Goal: Check status: Check status

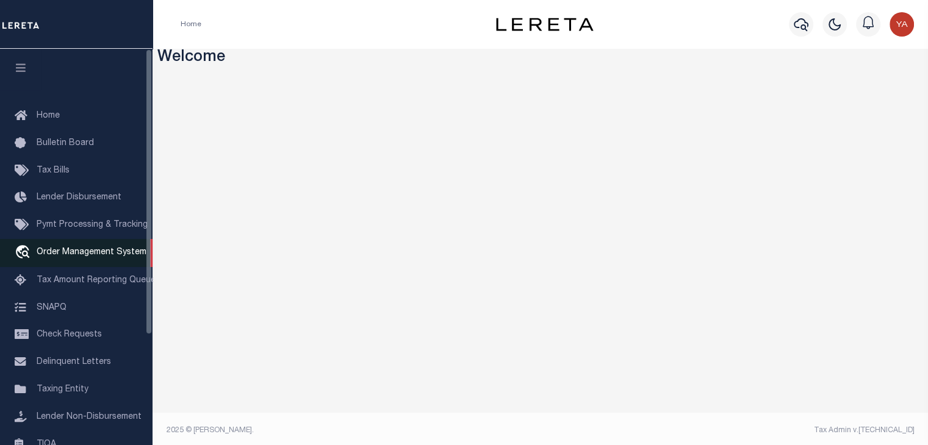
click at [73, 249] on link "travel_explore Order Management System" at bounding box center [76, 253] width 152 height 28
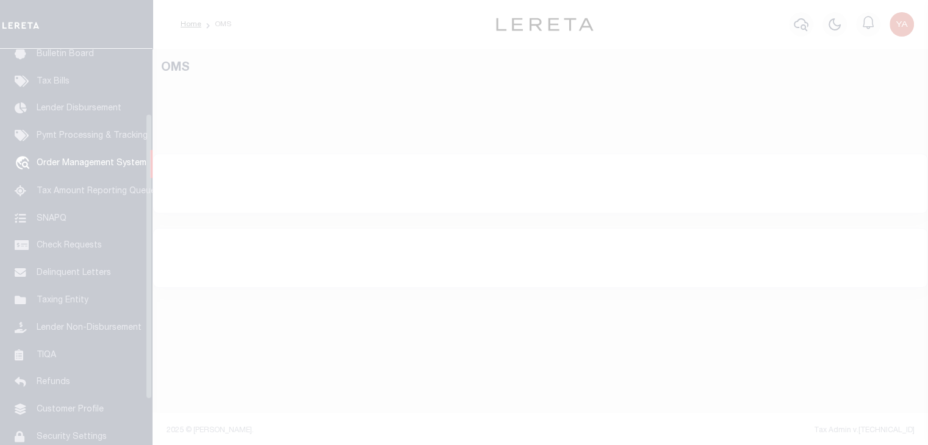
scroll to position [90, 0]
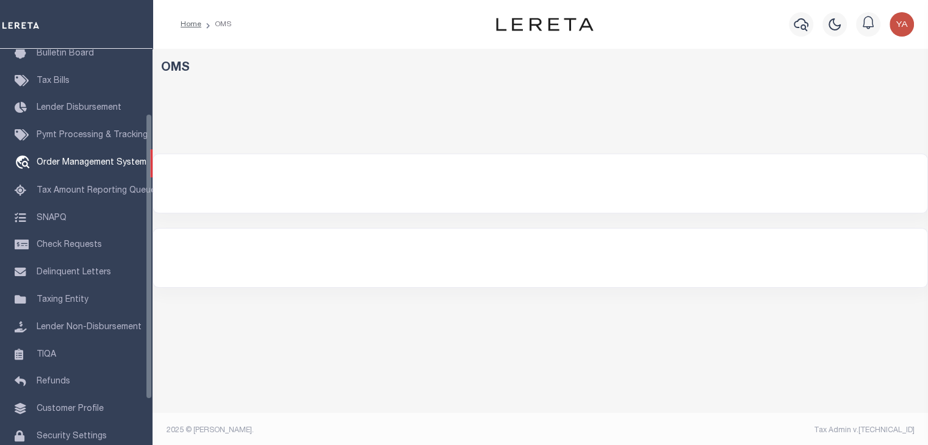
select select "200"
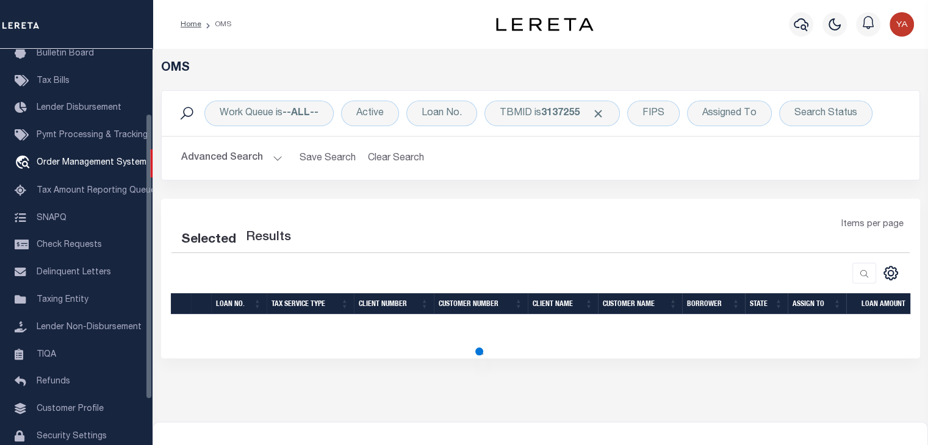
select select "200"
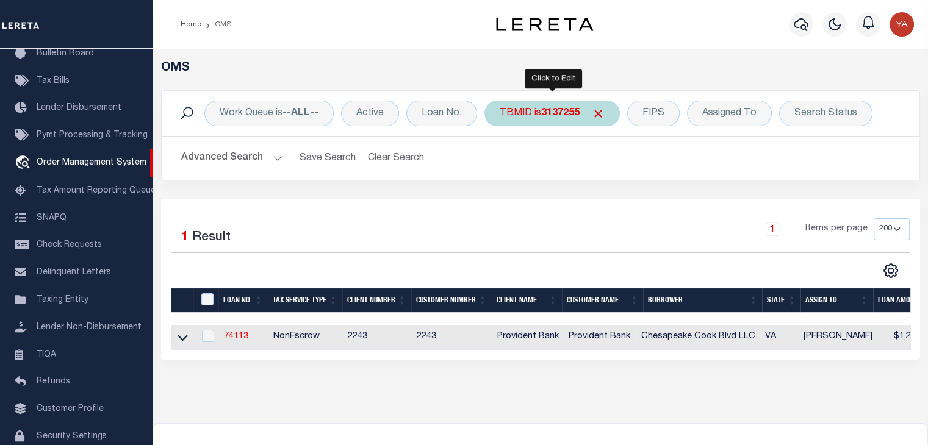
click at [542, 116] on b "3137255" at bounding box center [560, 114] width 38 height 10
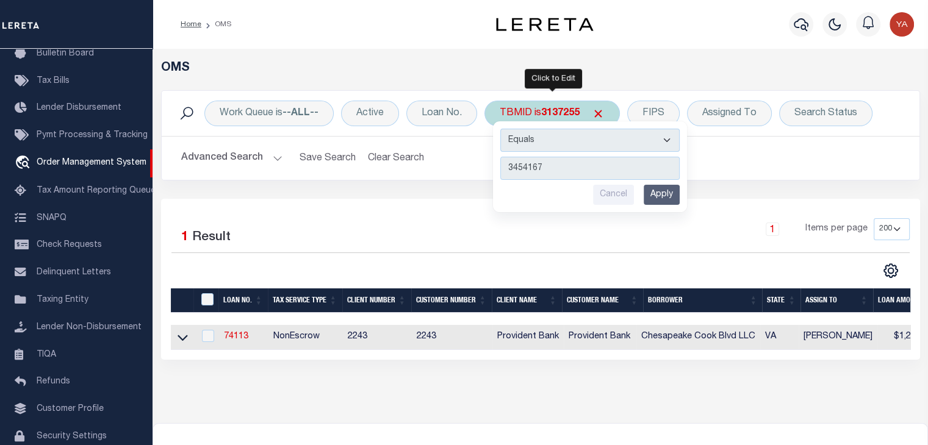
type input "3454167"
click at [651, 200] on input "Apply" at bounding box center [662, 195] width 36 height 20
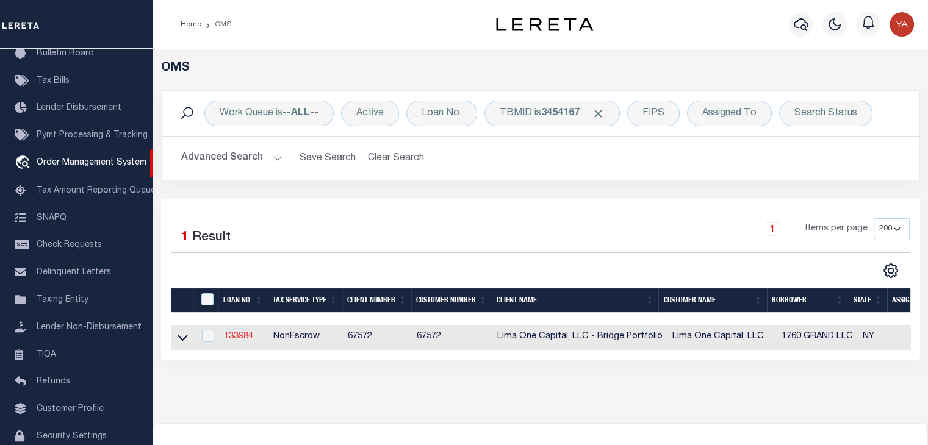
click at [242, 338] on link "133984" at bounding box center [238, 336] width 29 height 9
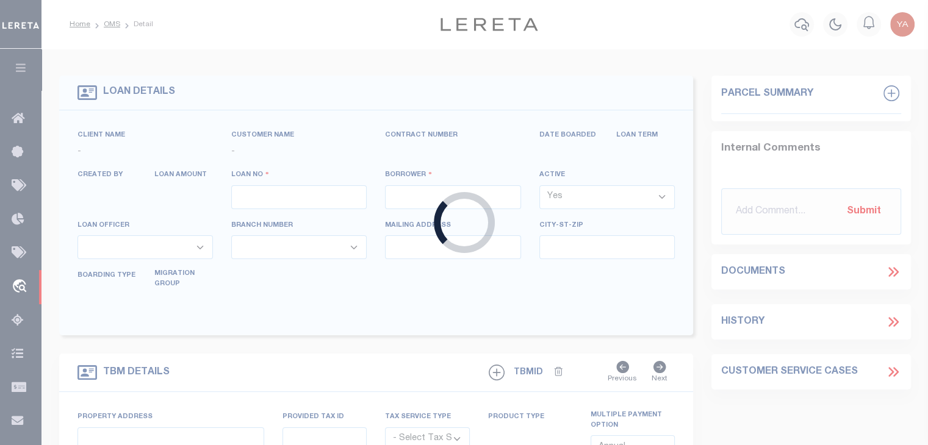
type input "133984"
type input "1760 GRAND LLC"
select select
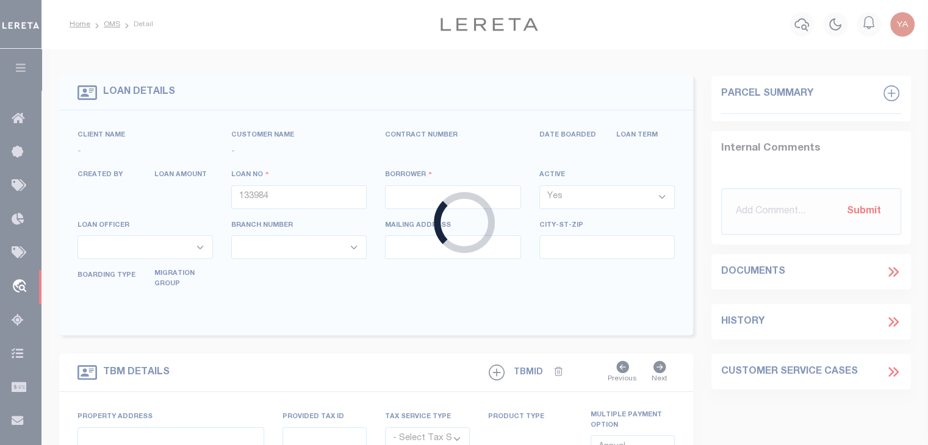
select select
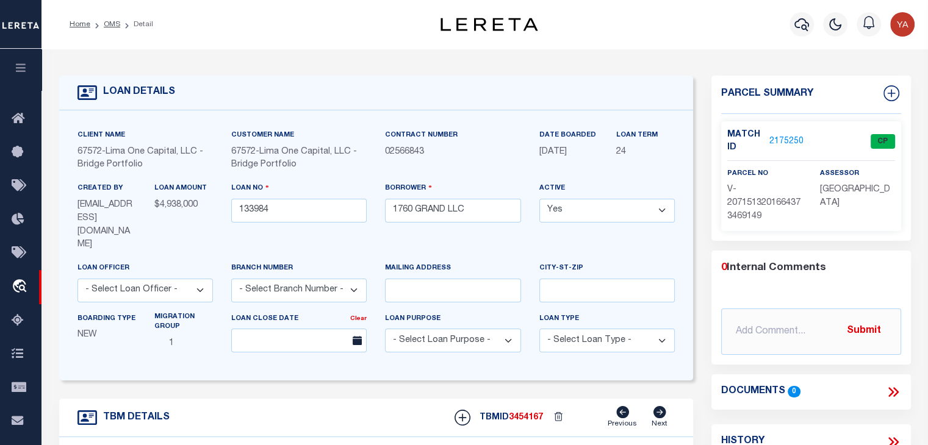
click at [777, 140] on link "2175250" at bounding box center [786, 141] width 34 height 13
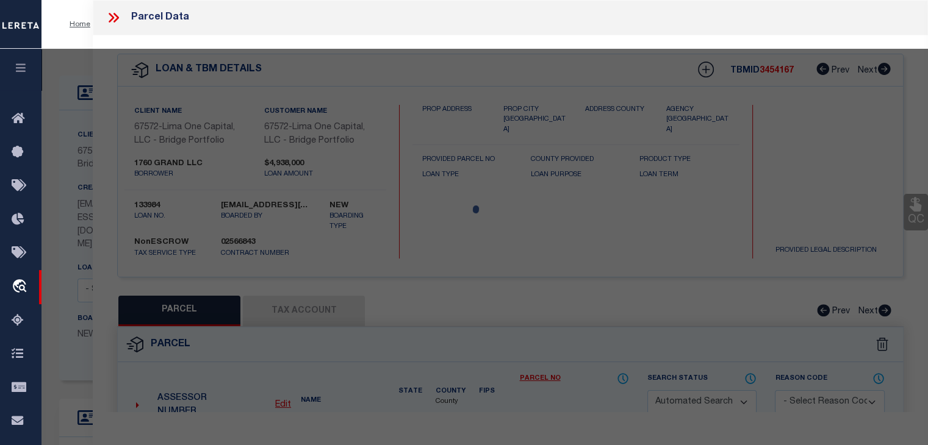
type input "[GEOGRAPHIC_DATA]"
radio input "true"
select select "NonEscrow"
type input "BRONX NY 10453"
type input "133984-1"
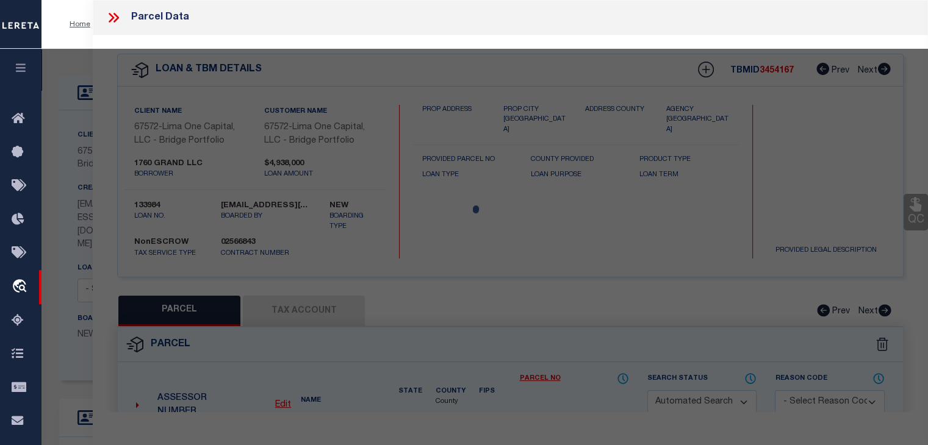
type input "NY"
type textarea "NO COLLECTOR INFO PROVIDED BY THE CLIENT."
select select "4"
checkbox input "false"
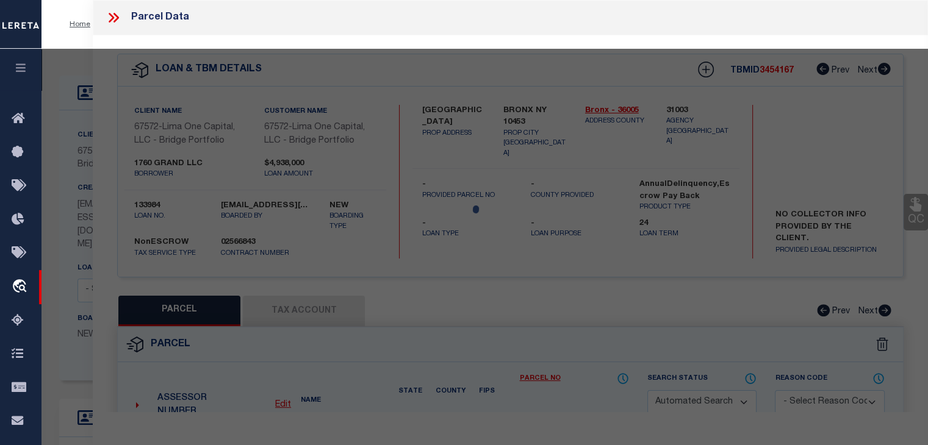
select select "CP"
select select "AGW"
select select
type input "[GEOGRAPHIC_DATA]"
checkbox input "false"
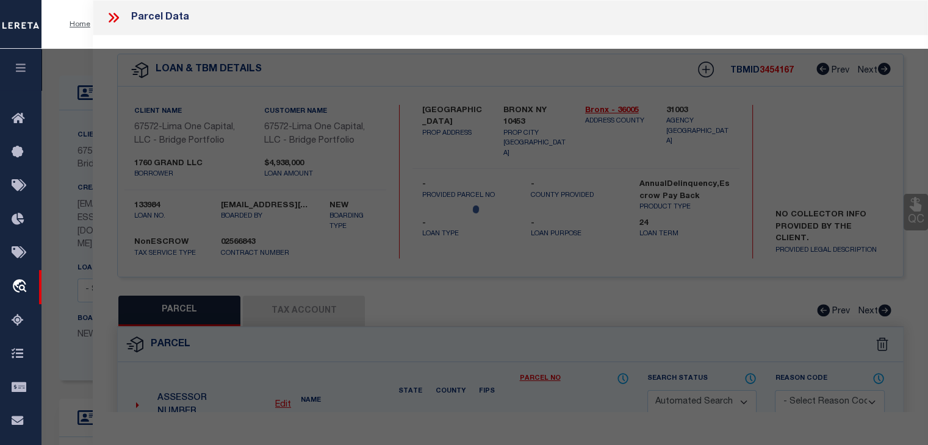
type input "BRONX NY 10453"
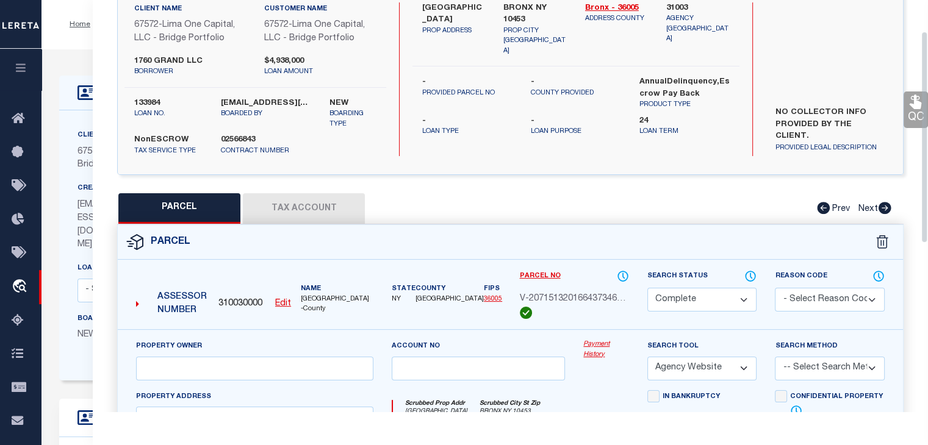
scroll to position [122, 0]
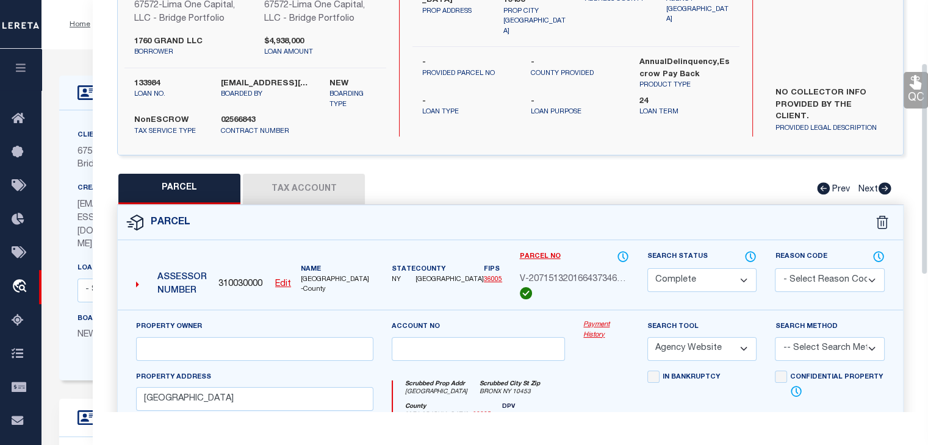
click at [598, 327] on link "Payment History" at bounding box center [606, 330] width 46 height 20
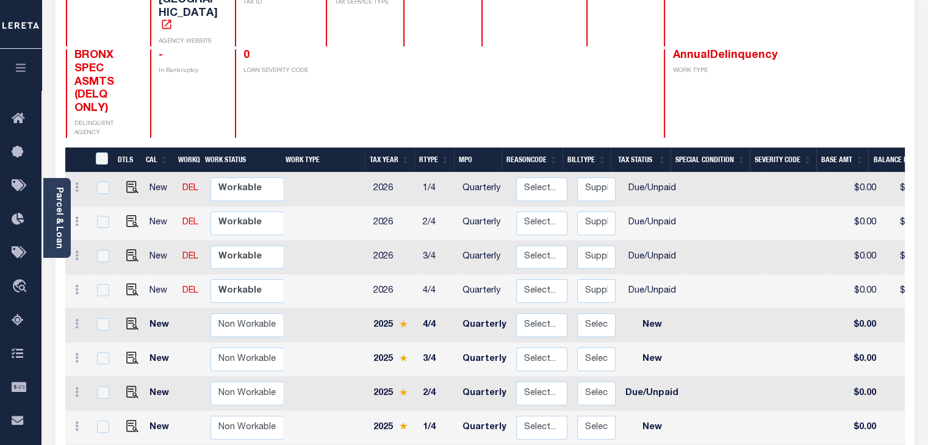
scroll to position [28, 0]
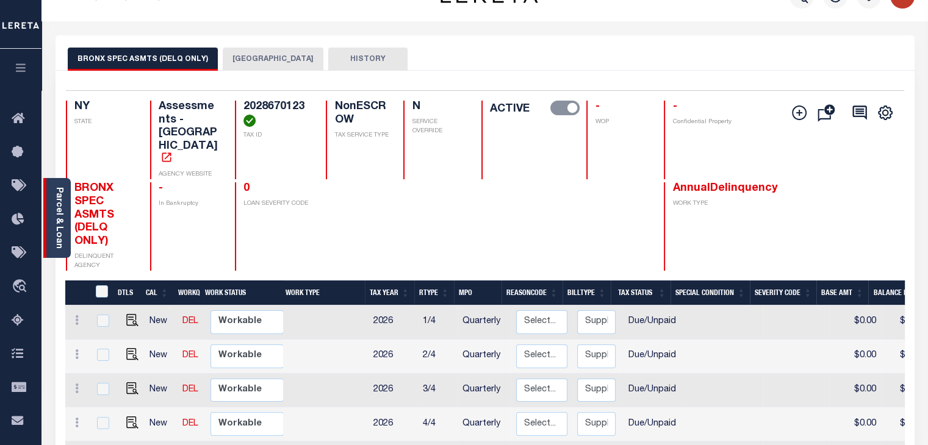
click at [58, 215] on link "Parcel & Loan" at bounding box center [58, 218] width 9 height 62
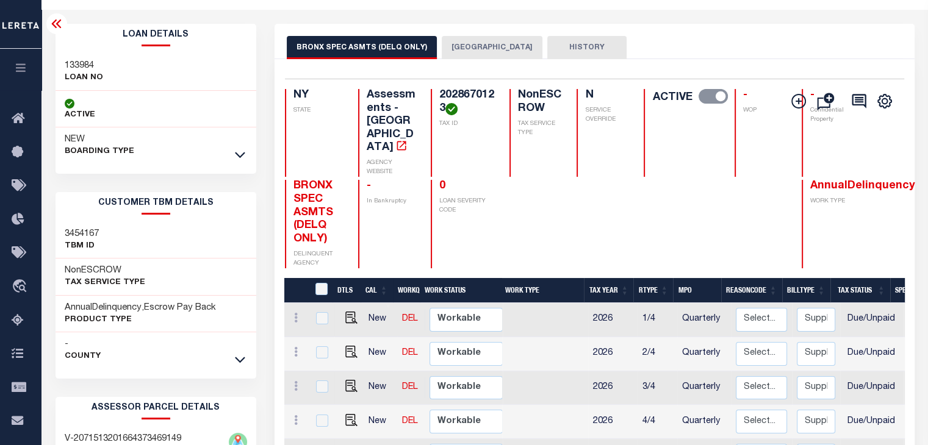
scroll to position [61, 0]
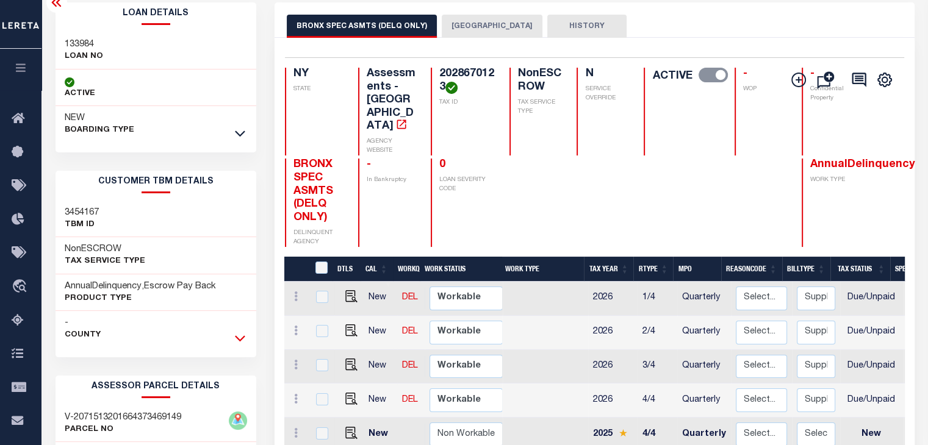
click at [242, 340] on icon at bounding box center [240, 338] width 10 height 13
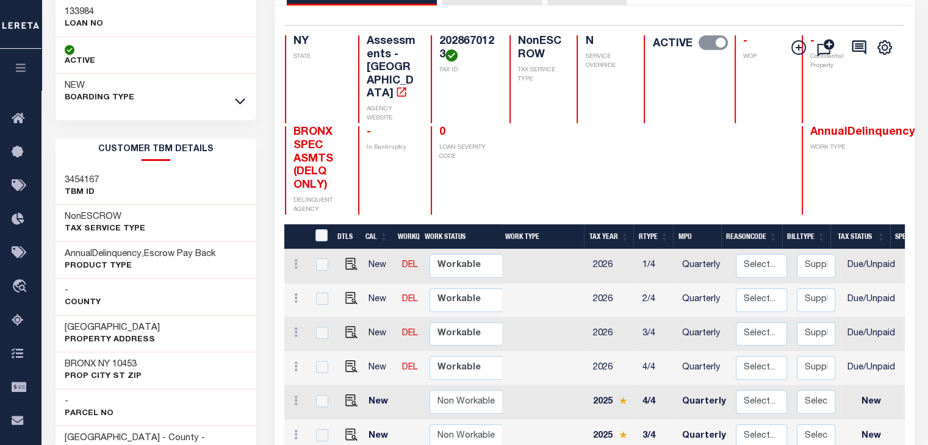
scroll to position [0, 0]
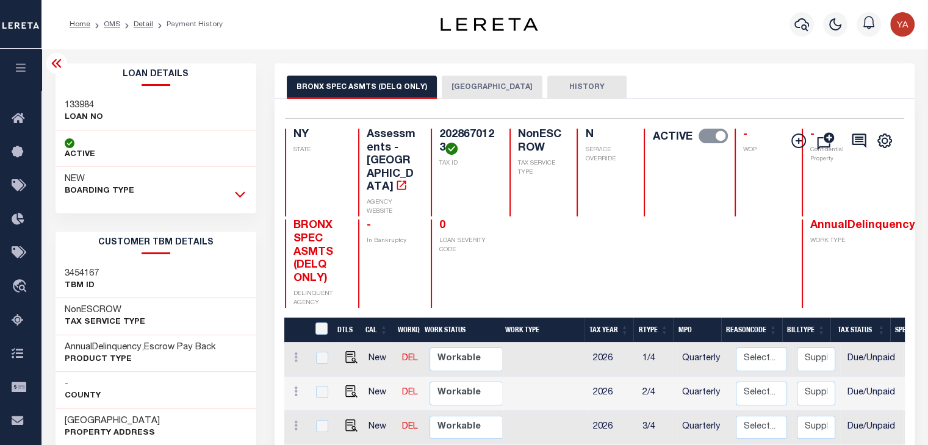
click at [242, 201] on icon at bounding box center [240, 194] width 10 height 13
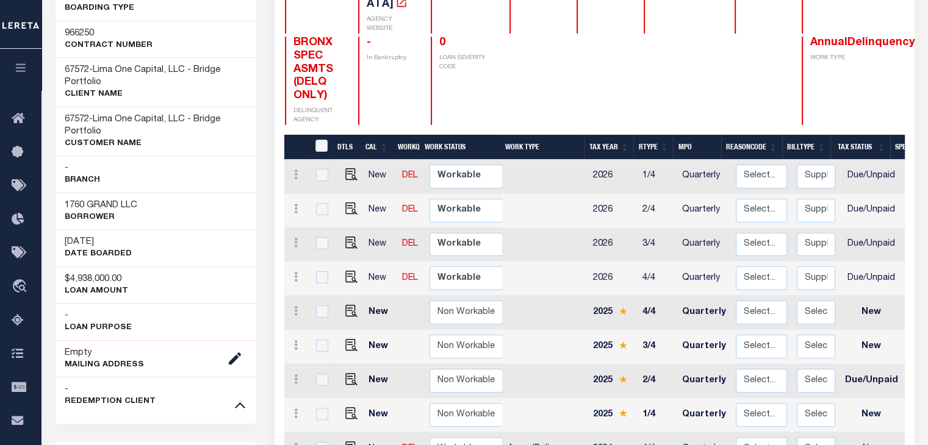
scroll to position [1, 0]
